Goal: Task Accomplishment & Management: Manage account settings

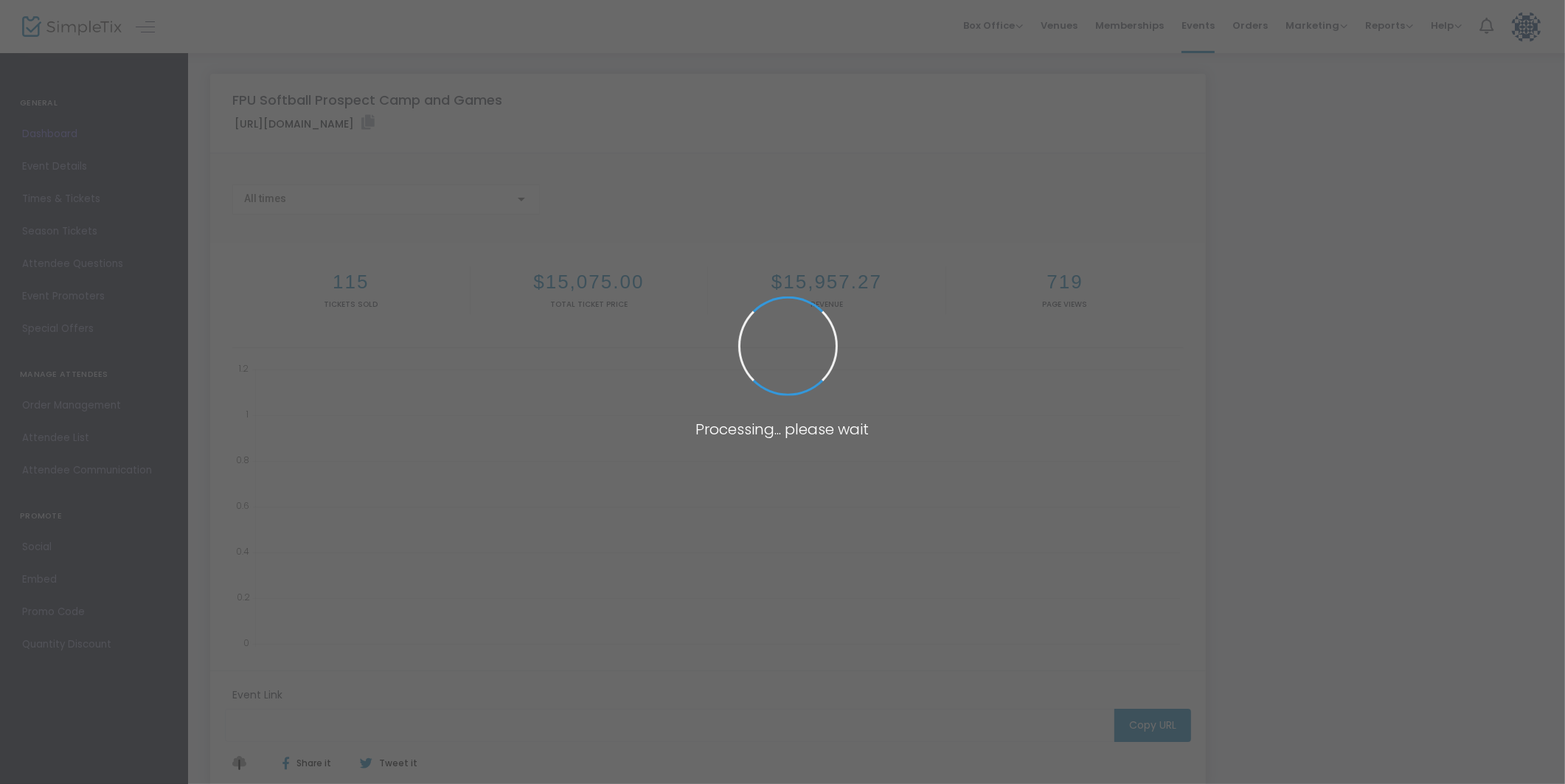
type input "https://www.simpletix.com/e/fpu-softball-prospect-camp-and-games-tickets-225729"
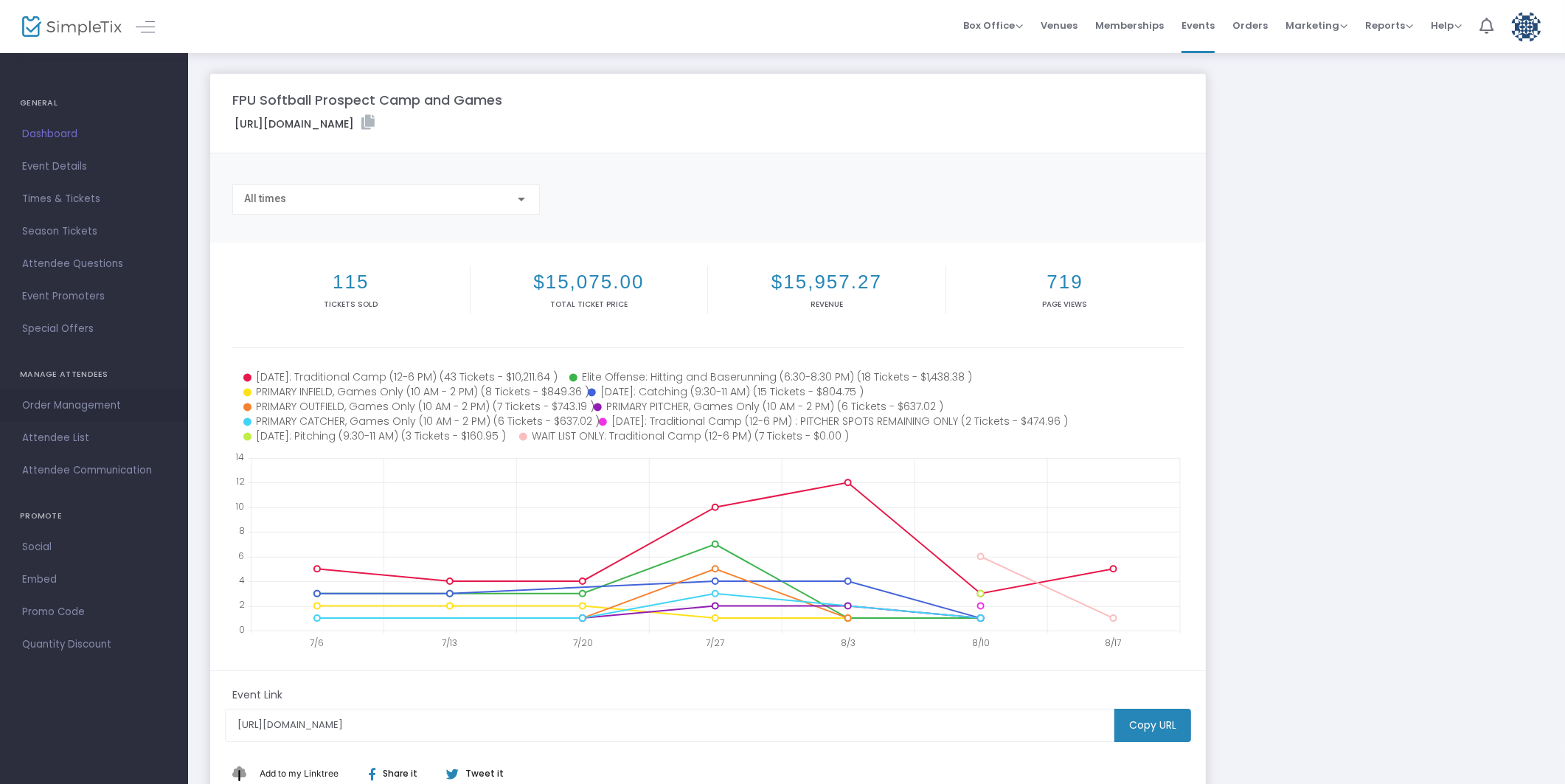
click at [90, 406] on span "Order Management" at bounding box center [94, 406] width 144 height 19
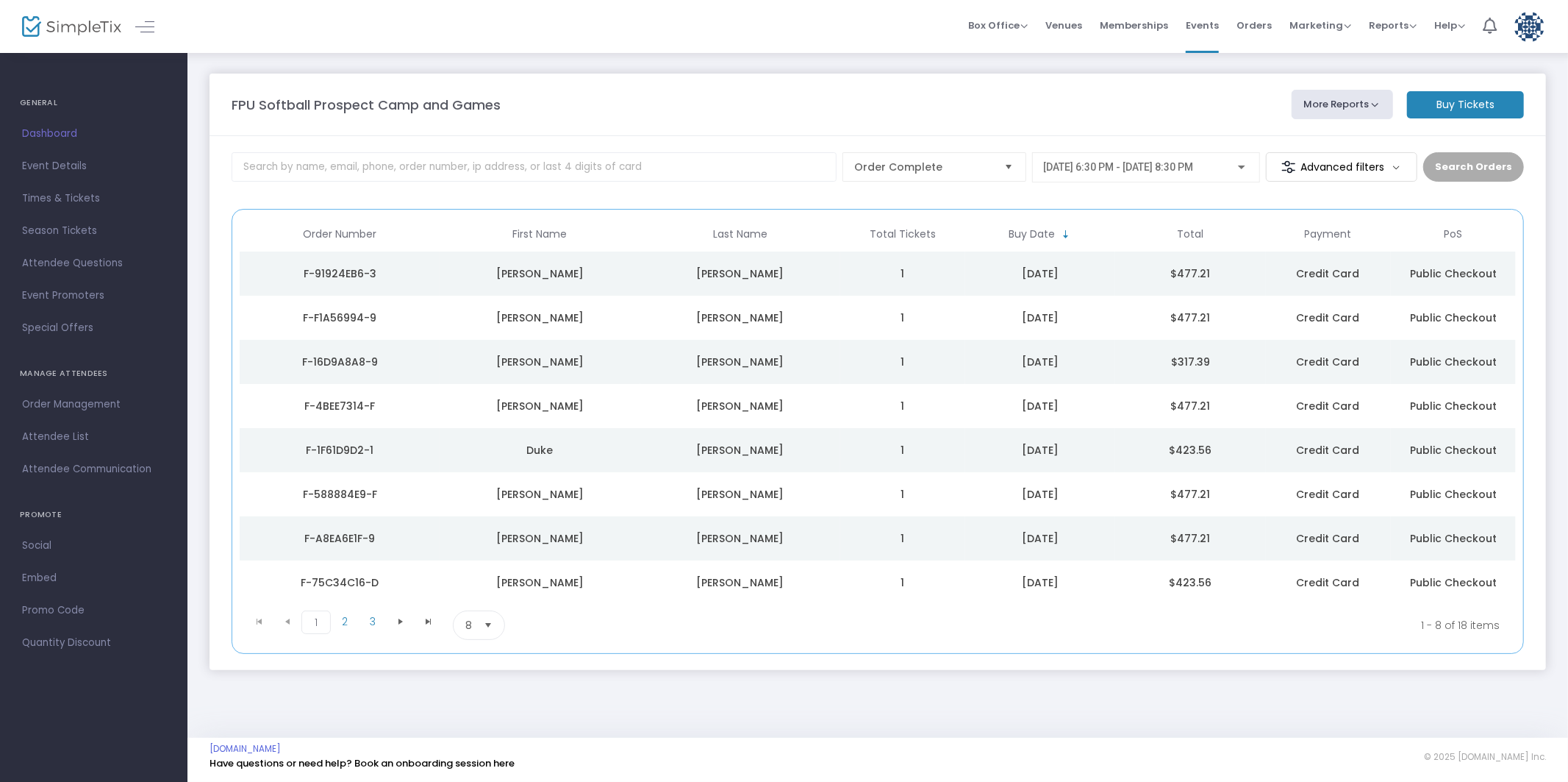
click at [1185, 167] on span "9/5/2025 @ 6:30 PM - 9/5/2025 @ 8:30 PM" at bounding box center [1118, 166] width 150 height 11
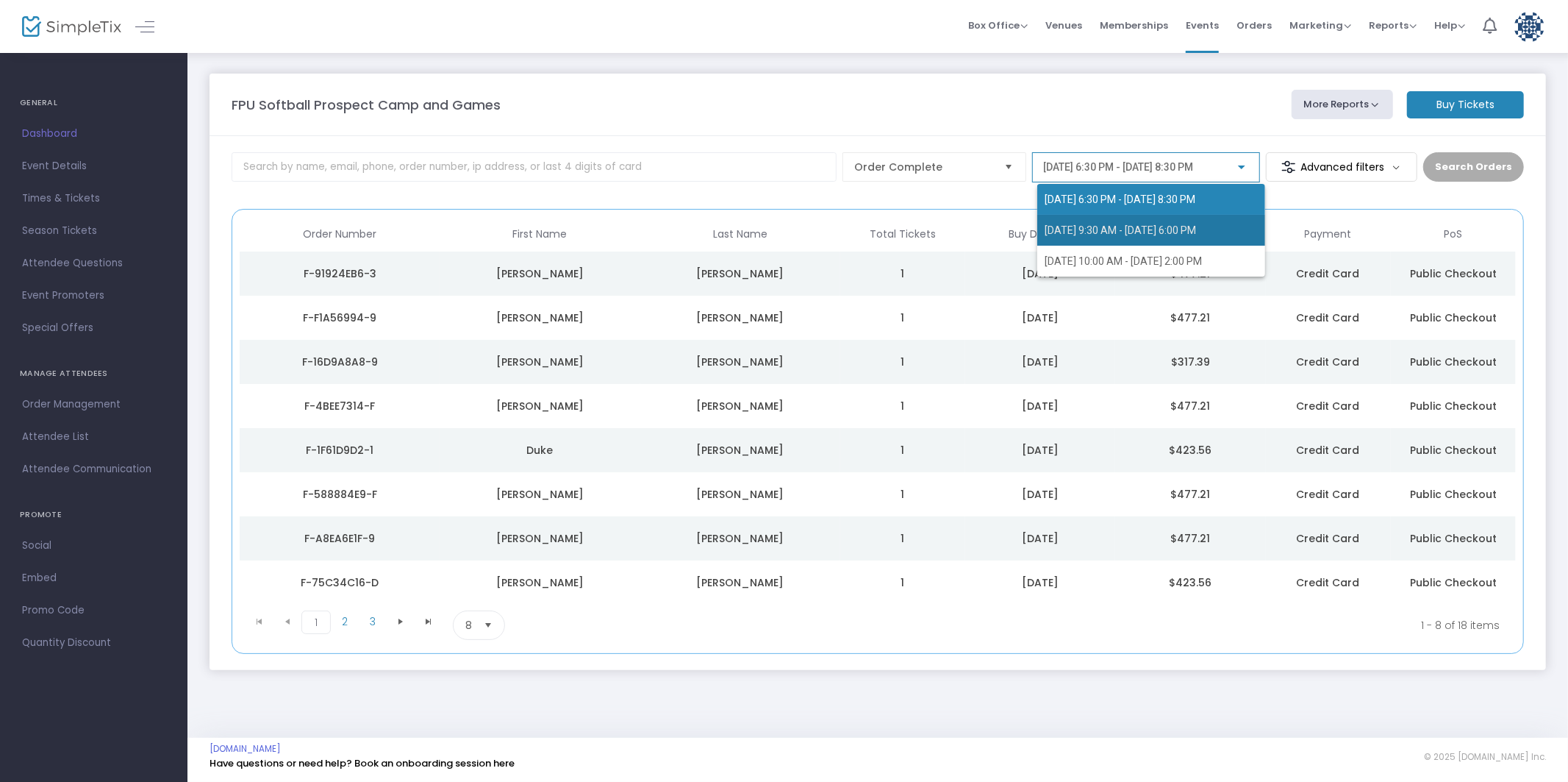
click at [1185, 225] on span "9/6/2025 @ 9:30 AM - 9/6/2025 @ 6:00 PM" at bounding box center [1120, 229] width 151 height 11
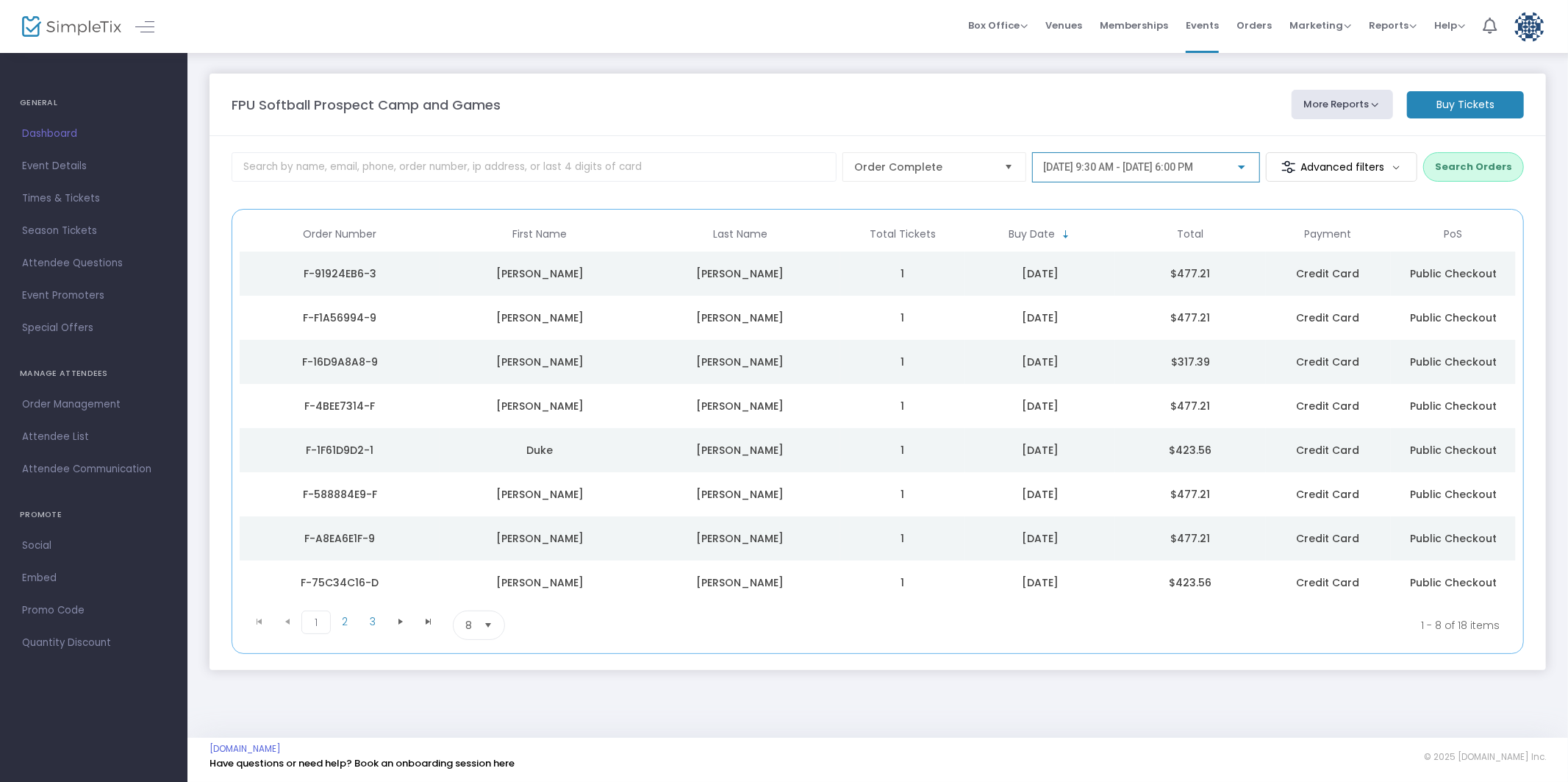
click at [1479, 167] on button "Search Orders" at bounding box center [1473, 167] width 101 height 30
